Goal: Information Seeking & Learning: Learn about a topic

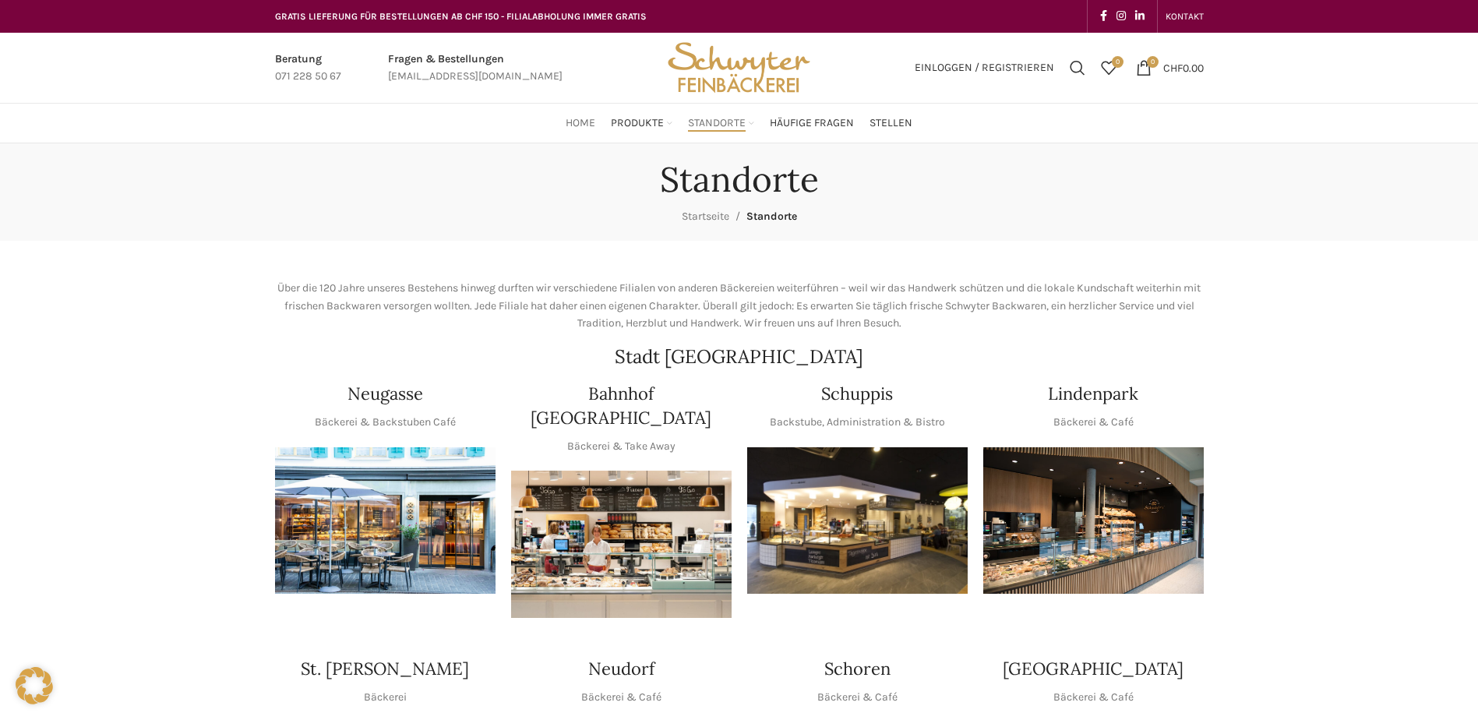
click at [581, 127] on span "Home" at bounding box center [581, 123] width 30 height 15
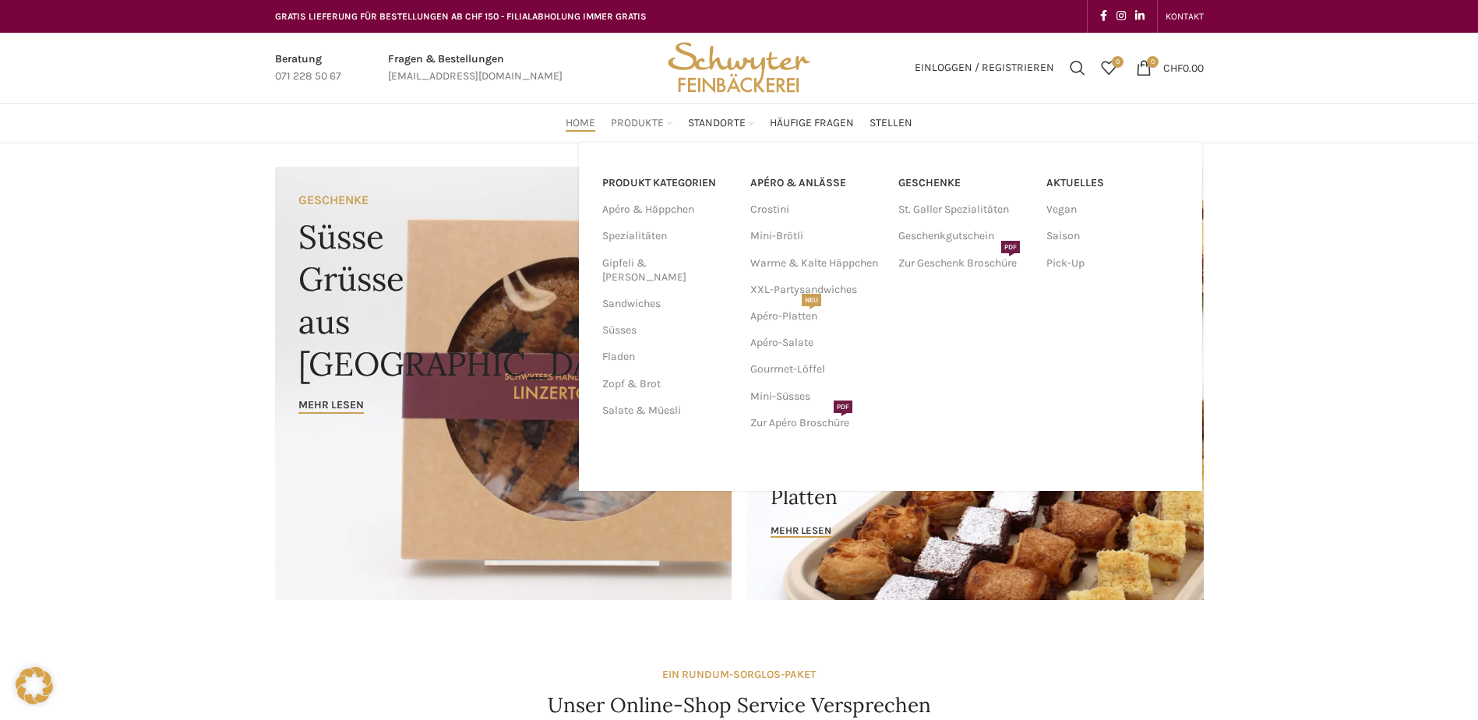
click at [623, 125] on span "Produkte" at bounding box center [637, 123] width 53 height 15
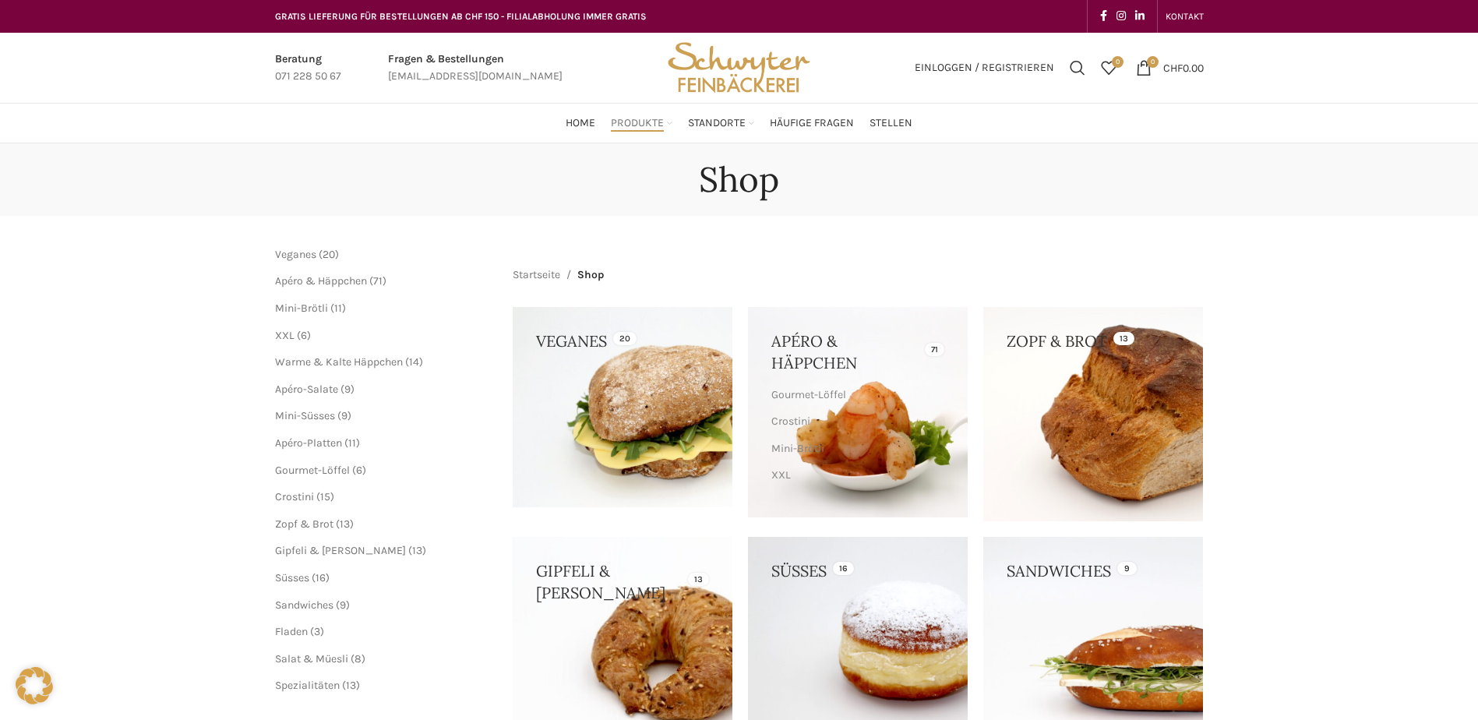
drag, startPoint x: 0, startPoint y: 0, endPoint x: 701, endPoint y: 128, distance: 712.9
click at [701, 128] on span "Standorte" at bounding box center [717, 123] width 58 height 15
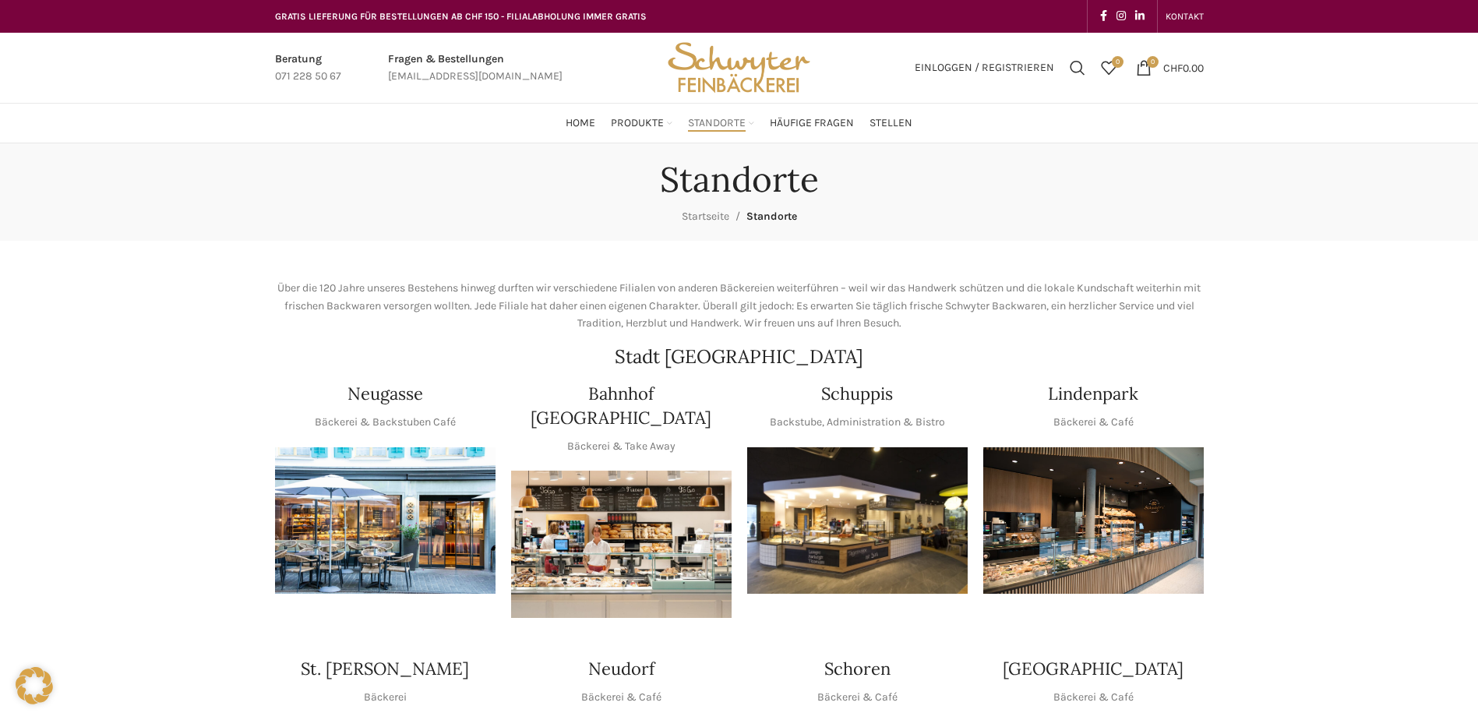
click at [796, 131] on span "Häufige Fragen" at bounding box center [812, 123] width 84 height 15
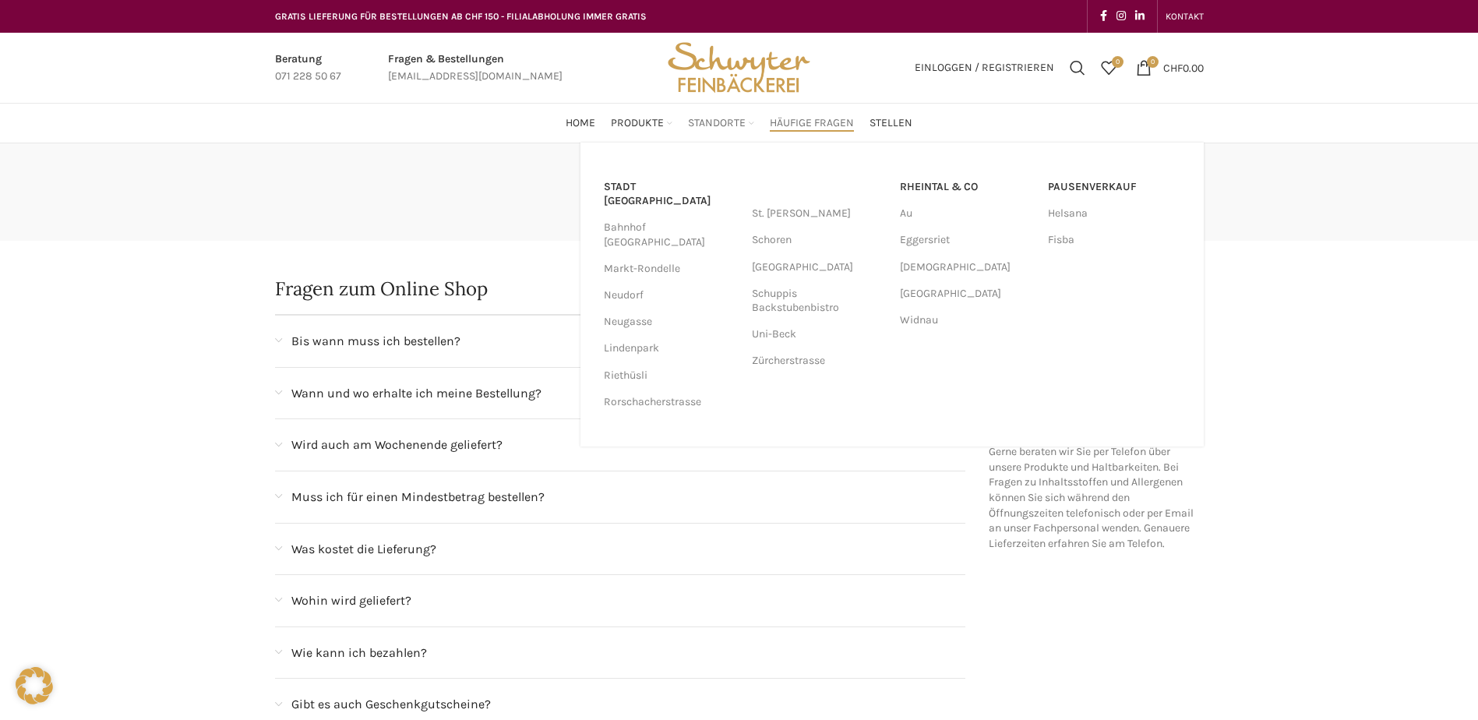
click at [722, 117] on span "Standorte" at bounding box center [717, 123] width 58 height 15
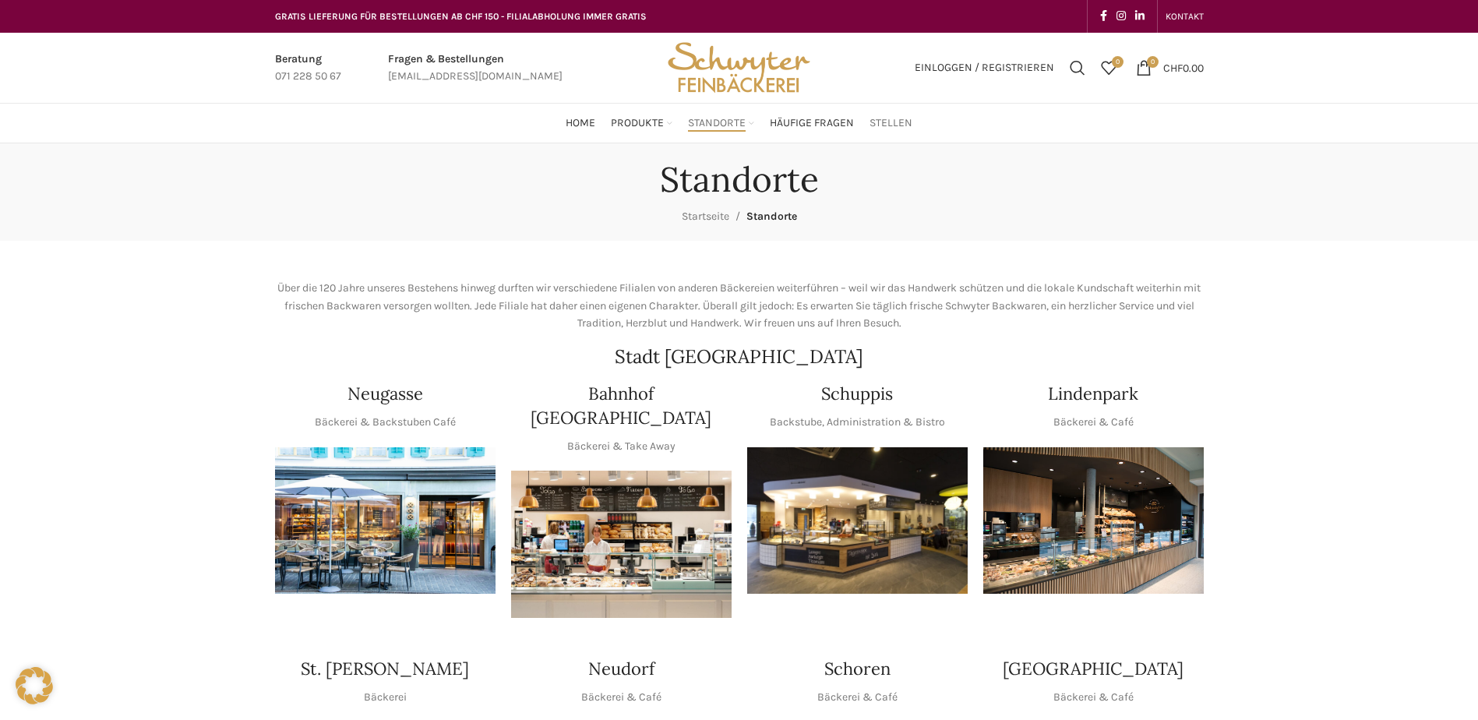
click at [881, 127] on span "Stellen" at bounding box center [891, 123] width 43 height 15
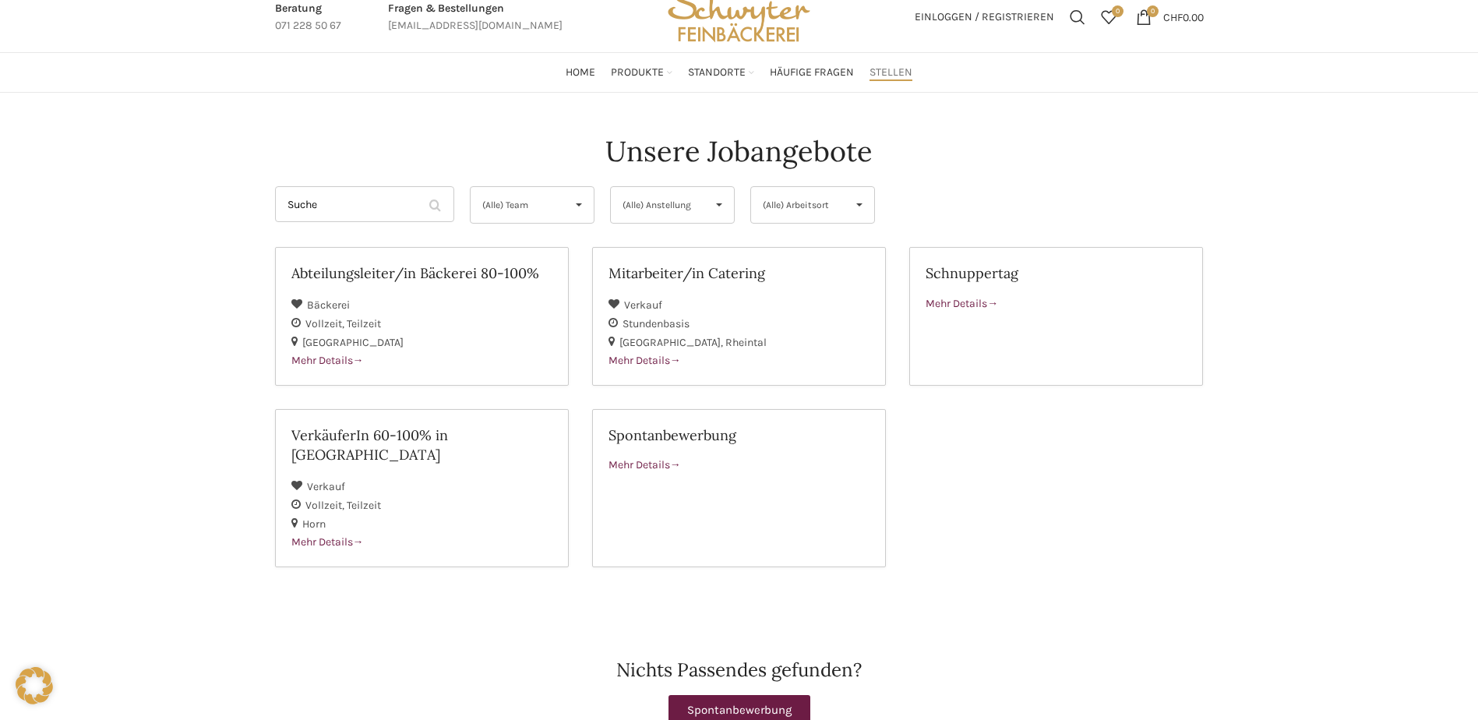
scroll to position [78, 0]
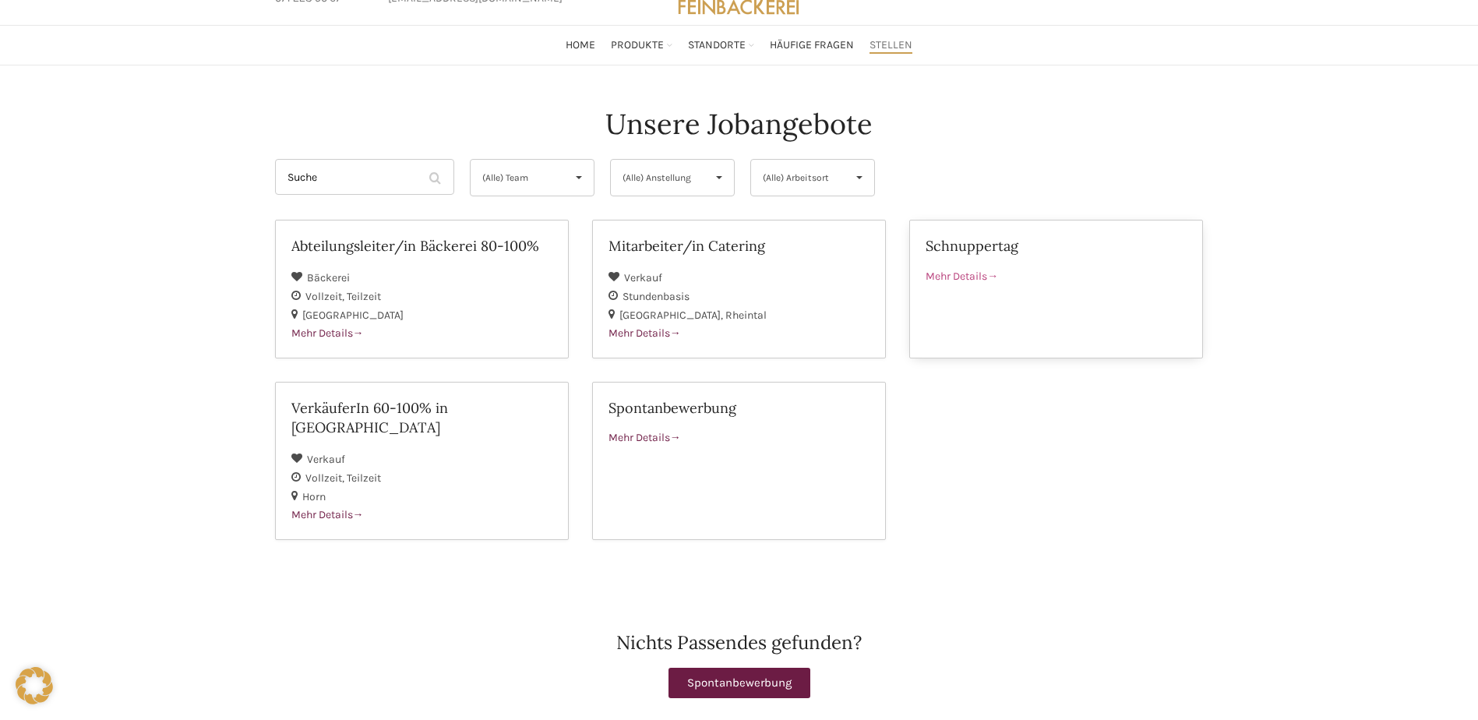
click at [958, 279] on span "Mehr Details" at bounding box center [962, 276] width 72 height 13
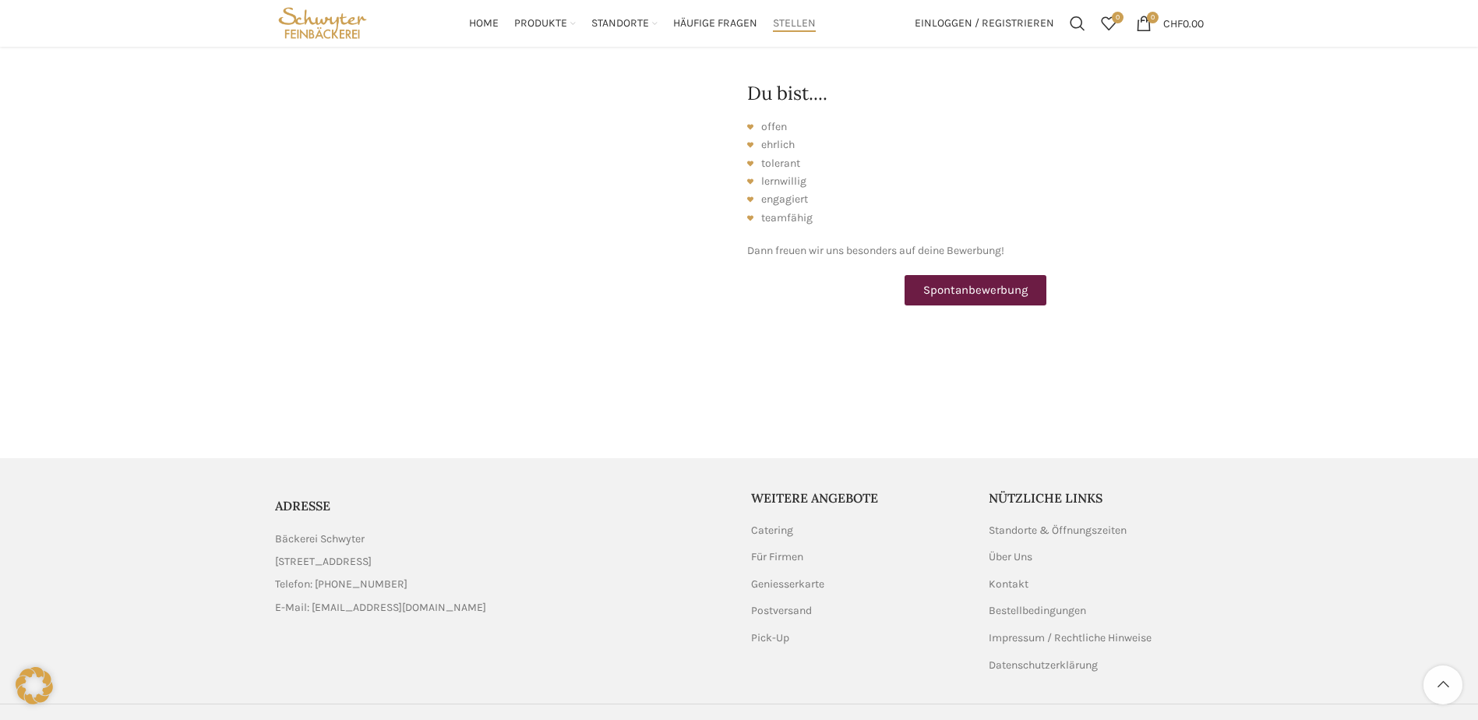
scroll to position [1855, 0]
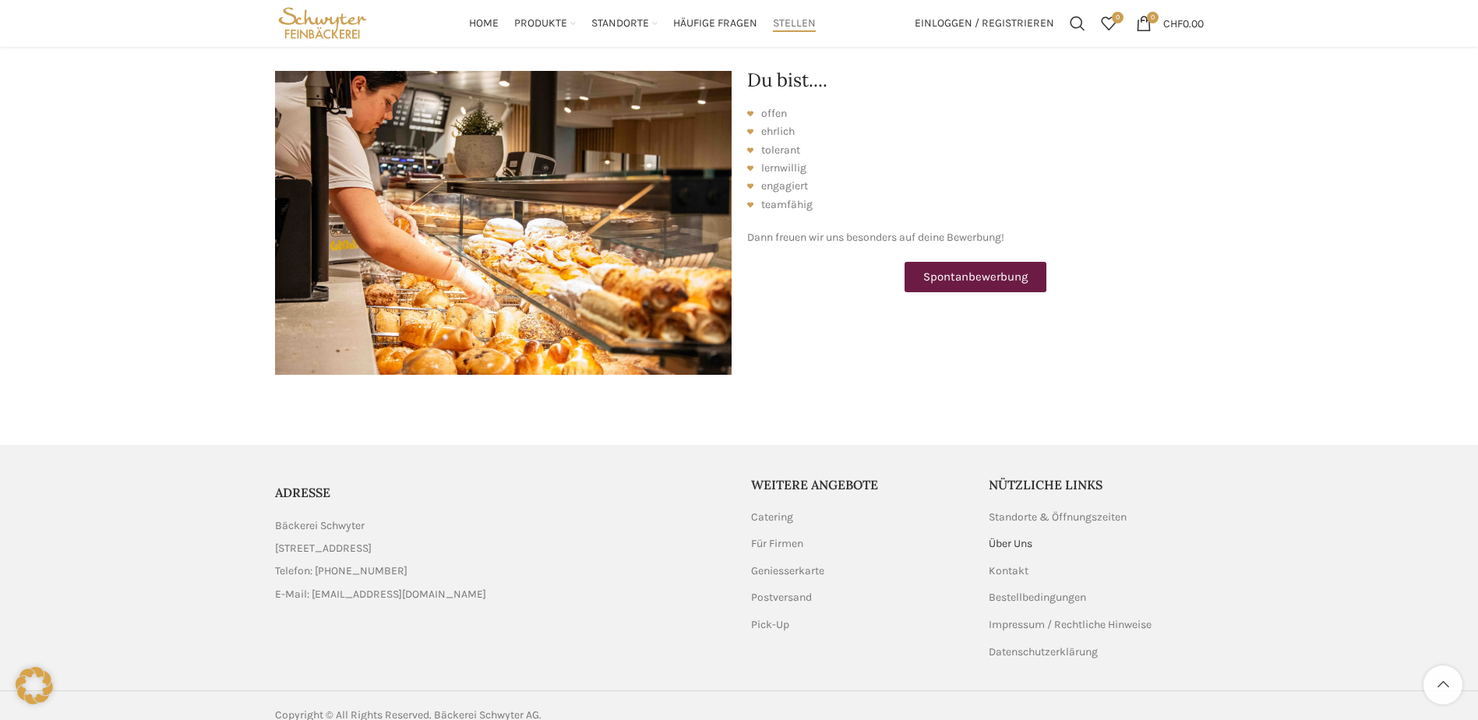
click at [1013, 536] on link "Über Uns" at bounding box center [1011, 544] width 45 height 16
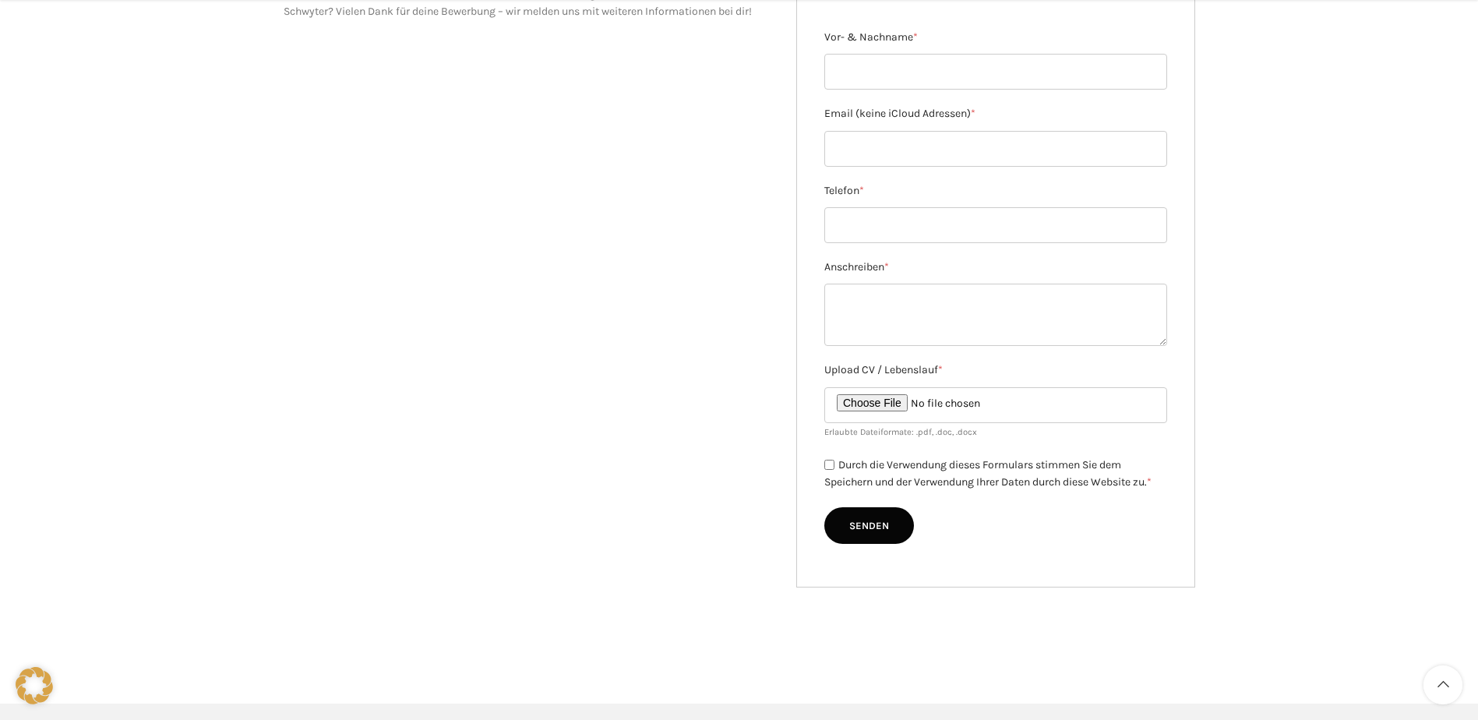
scroll to position [312, 0]
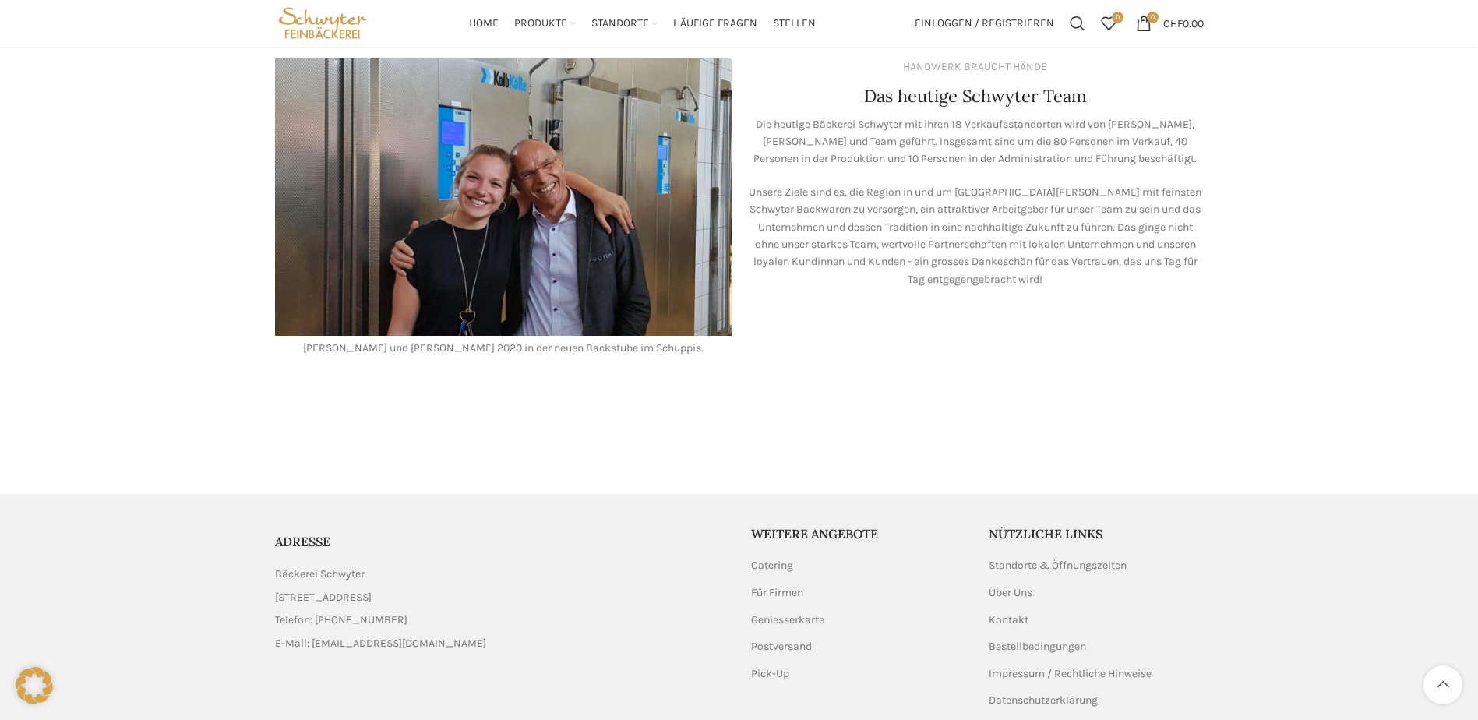
scroll to position [1298, 0]
